Goal: Information Seeking & Learning: Find specific fact

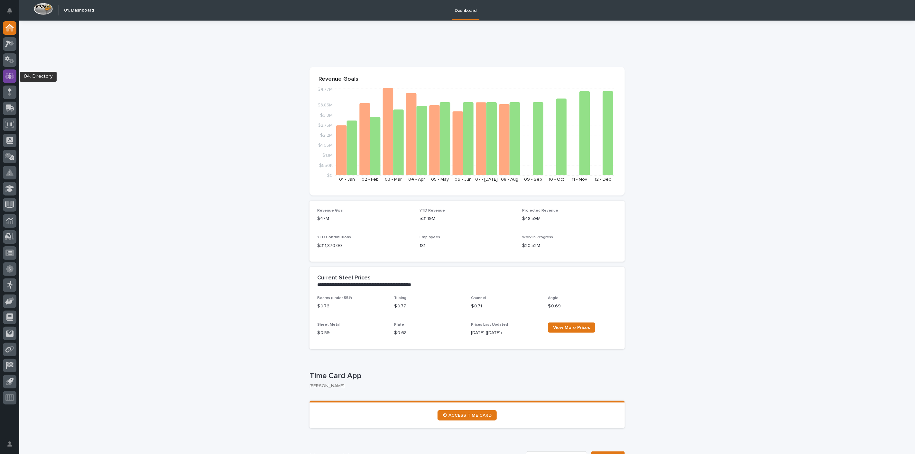
click at [9, 76] on icon at bounding box center [10, 76] width 4 height 6
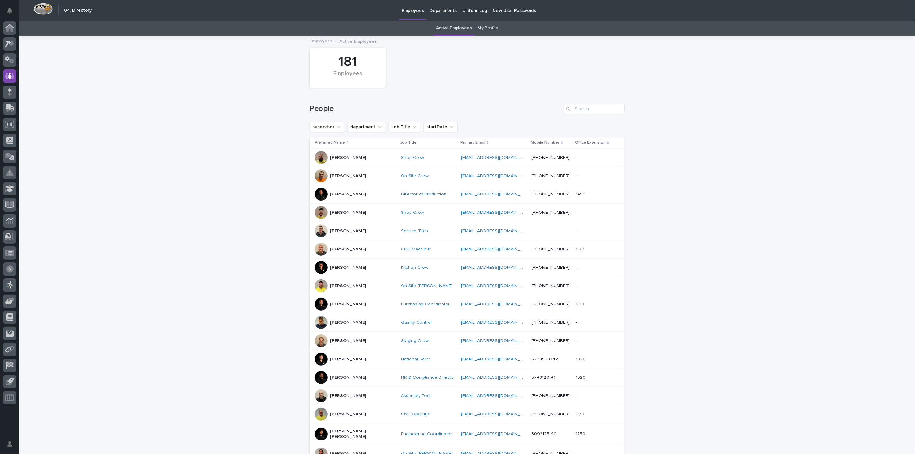
click at [480, 29] on link "My Profile" at bounding box center [488, 28] width 21 height 15
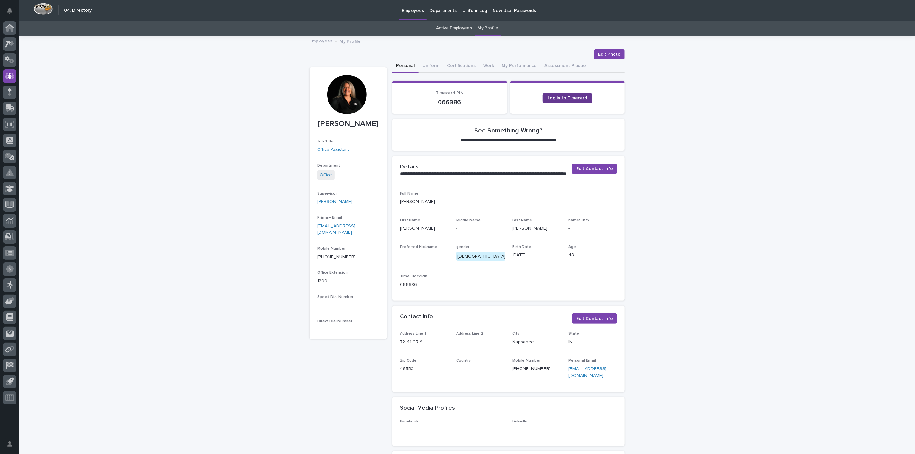
click at [565, 95] on link "Log in to Timecard" at bounding box center [568, 98] width 50 height 10
click at [12, 30] on icon at bounding box center [9, 28] width 6 height 6
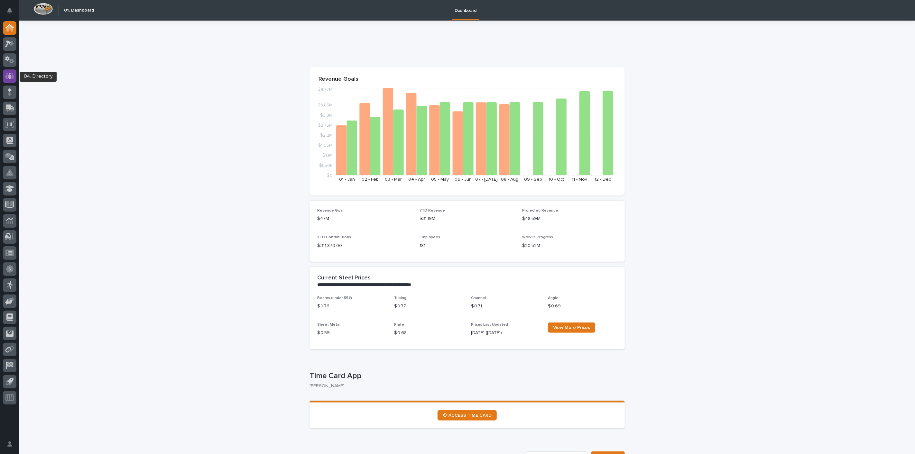
click at [13, 78] on icon at bounding box center [9, 76] width 9 height 6
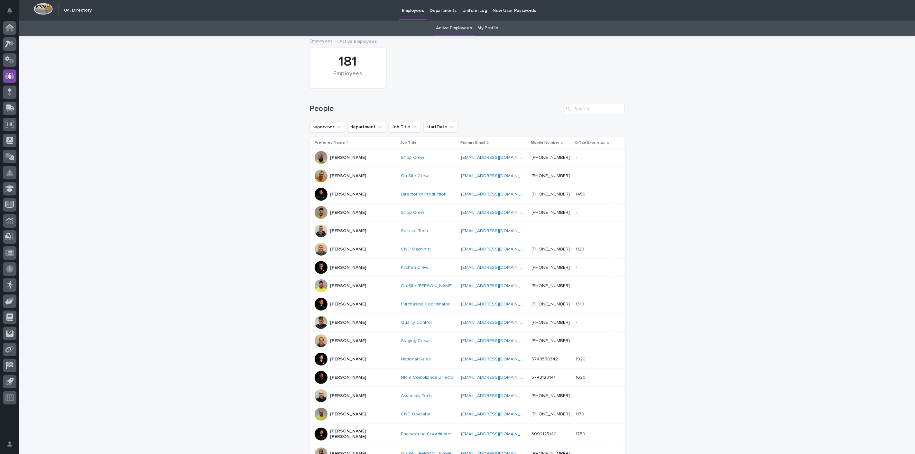
click at [484, 28] on link "My Profile" at bounding box center [488, 28] width 21 height 15
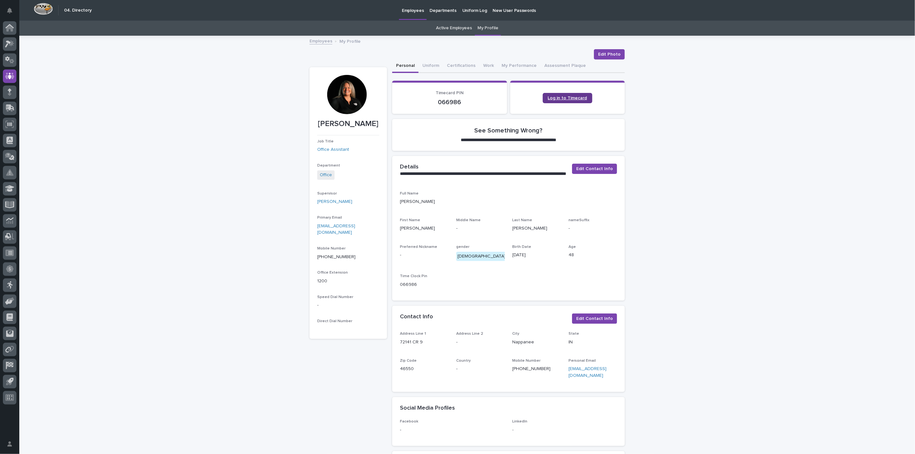
click at [562, 100] on link "Log in to Timecard" at bounding box center [568, 98] width 50 height 10
click at [7, 44] on icon at bounding box center [8, 44] width 6 height 7
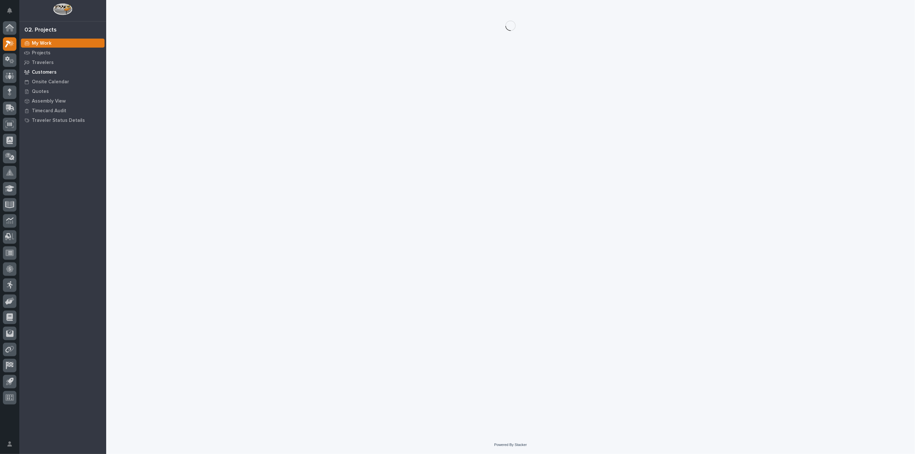
click at [33, 71] on p "Customers" at bounding box center [44, 73] width 25 height 6
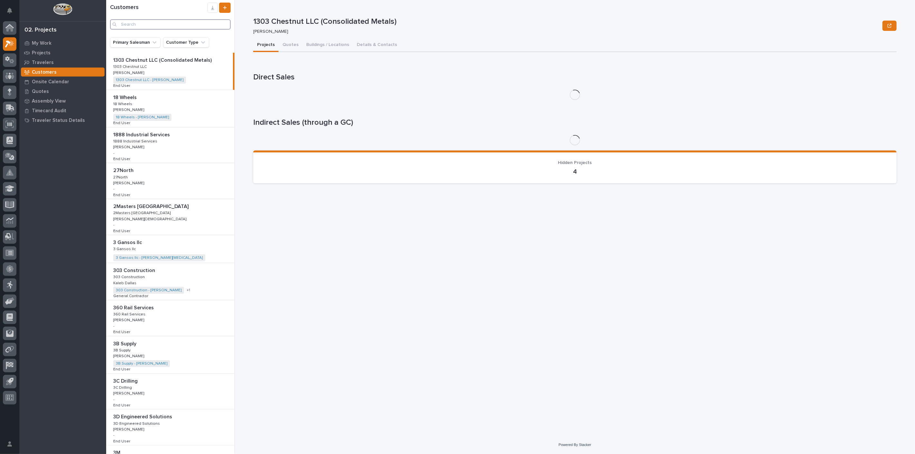
click at [156, 25] on input "Search" at bounding box center [170, 24] width 121 height 10
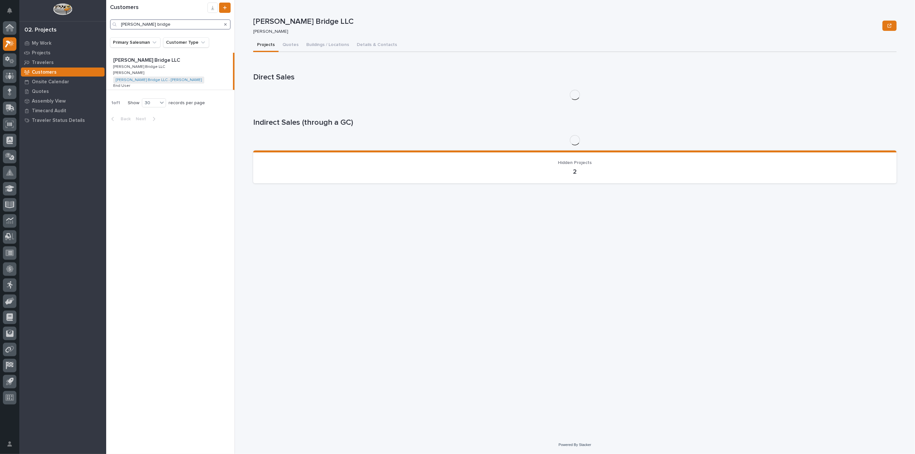
type input "[PERSON_NAME] bridge"
click at [166, 65] on div "[PERSON_NAME] Bridge LLC [PERSON_NAME] Bridge LLC [PERSON_NAME] Bridge LLC [PER…" at bounding box center [169, 71] width 127 height 37
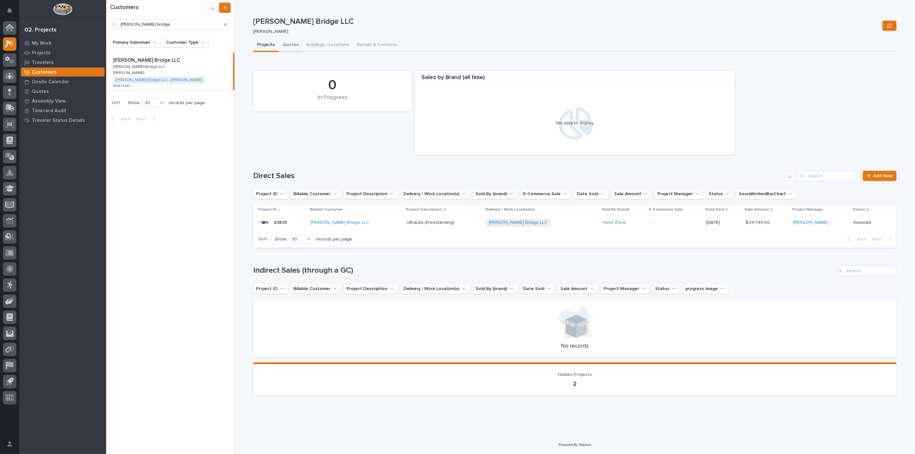
click at [291, 45] on button "Quotes" at bounding box center [291, 46] width 24 height 14
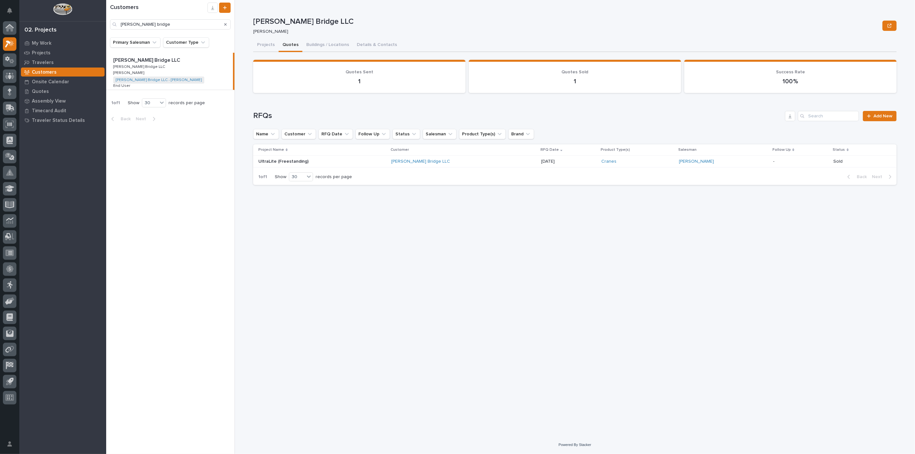
click at [291, 42] on button "Quotes" at bounding box center [291, 46] width 24 height 14
click at [267, 45] on button "Projects" at bounding box center [265, 46] width 25 height 14
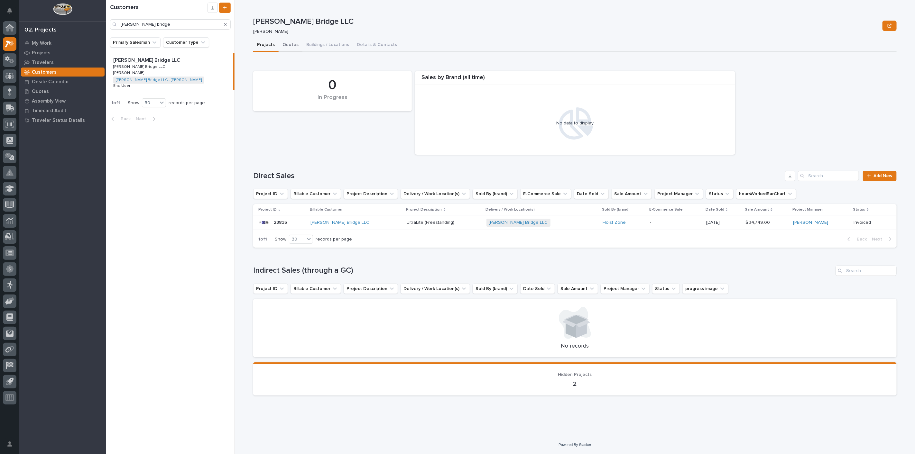
click at [282, 45] on button "Quotes" at bounding box center [291, 46] width 24 height 14
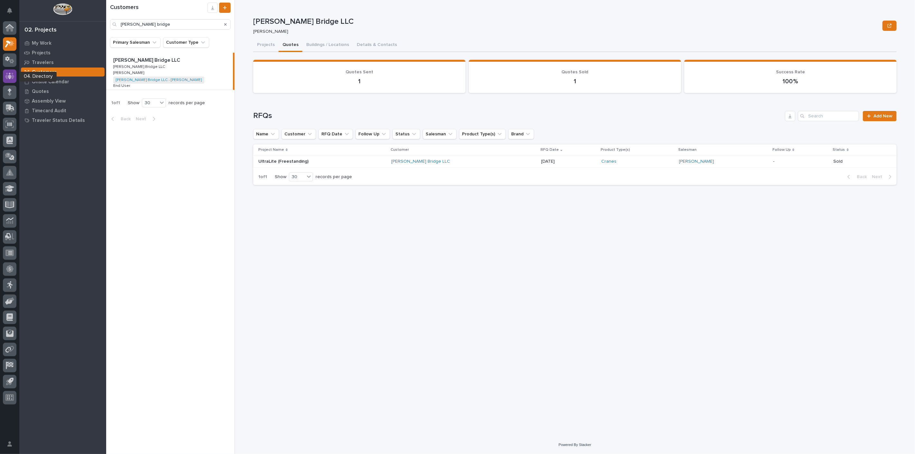
click at [12, 77] on icon at bounding box center [9, 76] width 9 height 6
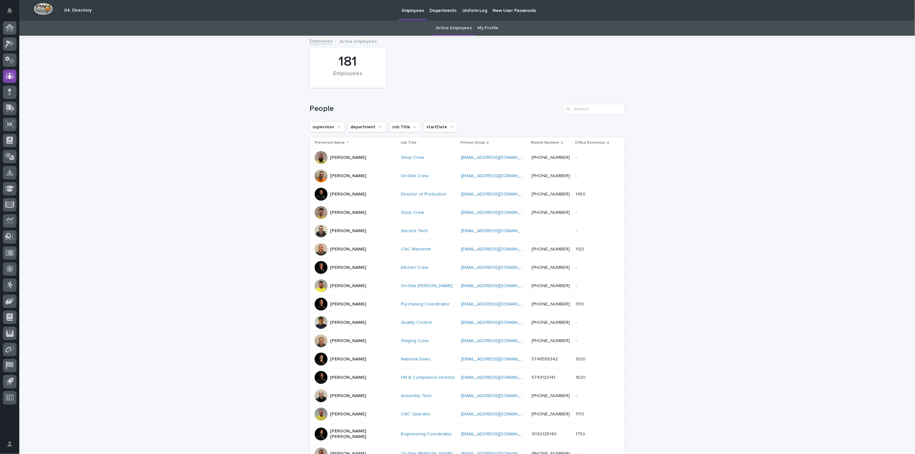
click at [345, 194] on p "[PERSON_NAME]" at bounding box center [348, 194] width 36 height 5
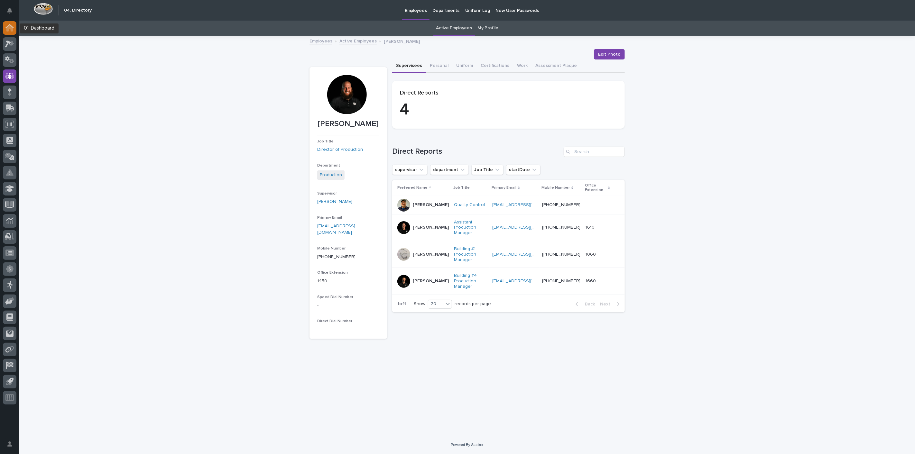
click at [12, 29] on icon at bounding box center [9, 28] width 6 height 6
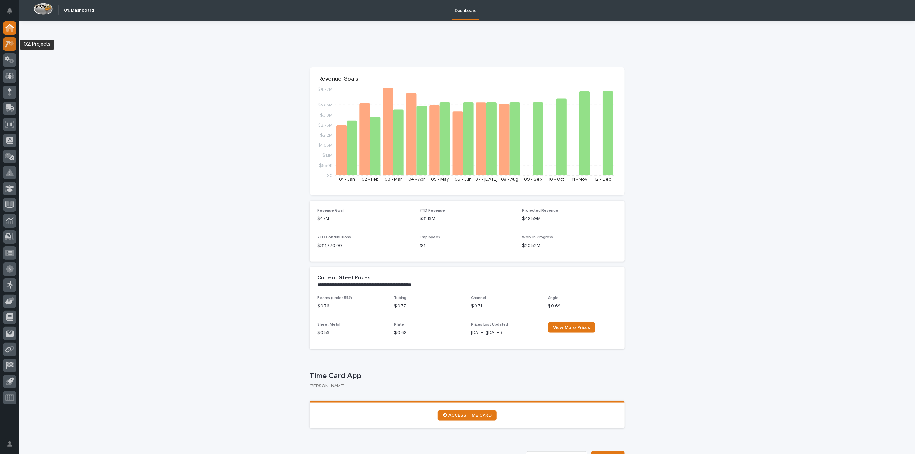
click at [11, 44] on icon at bounding box center [11, 43] width 5 height 6
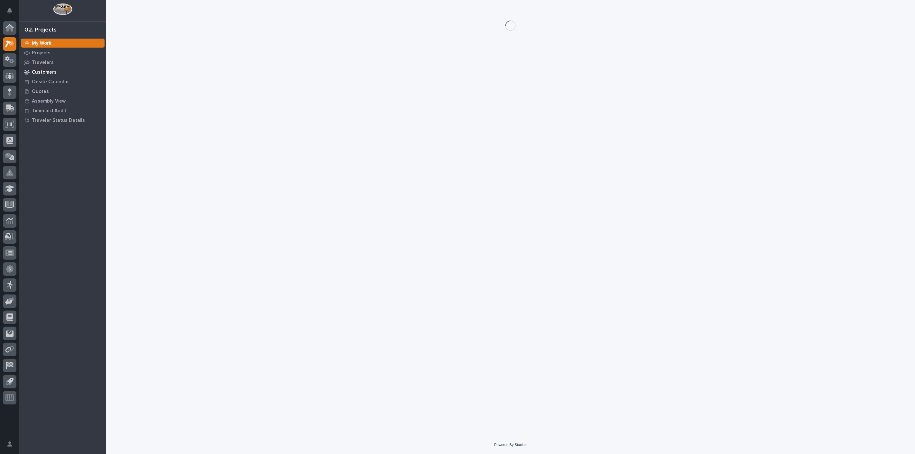
click at [49, 74] on p "Customers" at bounding box center [44, 73] width 25 height 6
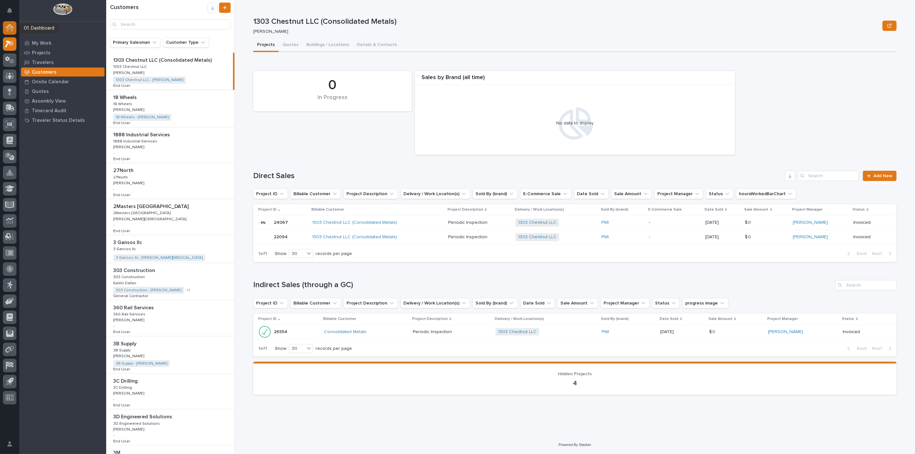
click at [13, 28] on icon at bounding box center [9, 28] width 6 height 6
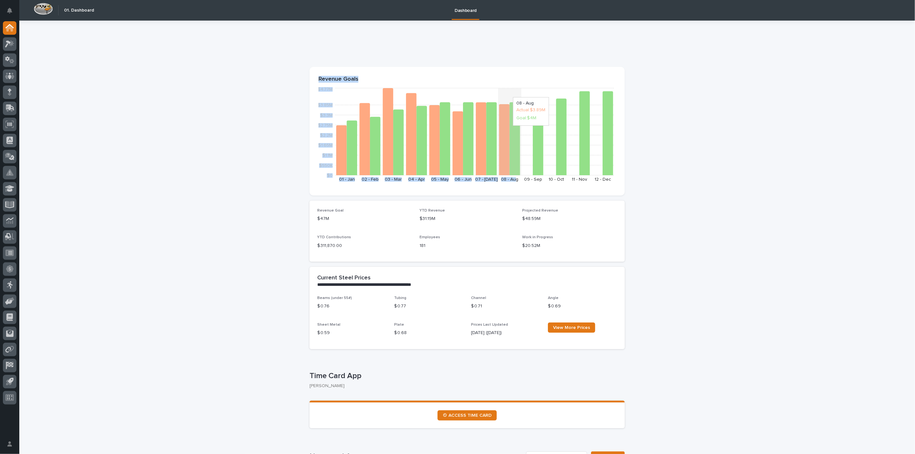
drag, startPoint x: 294, startPoint y: 69, endPoint x: 514, endPoint y: 94, distance: 221.9
